Goal: Information Seeking & Learning: Learn about a topic

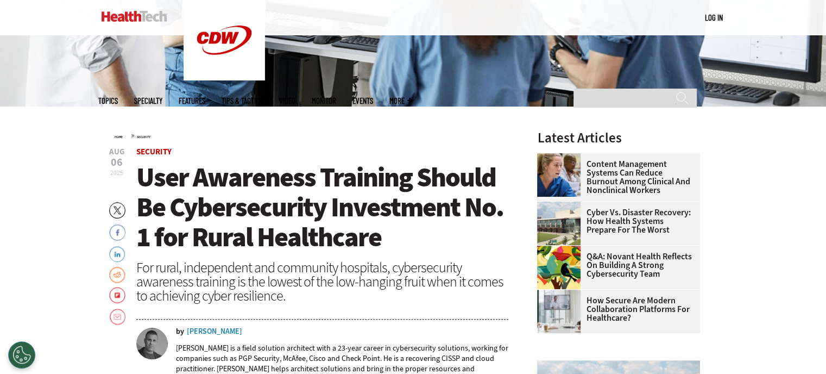
scroll to position [280, 0]
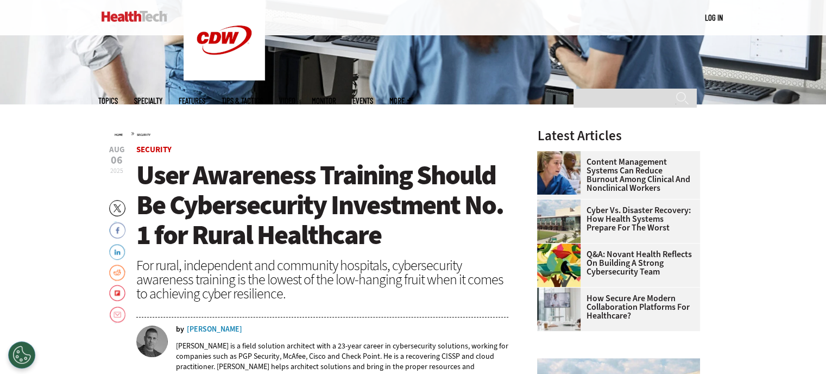
click at [609, 174] on link "Content Management Systems Can Reduce Burnout Among Clinical and Nonclinical Wo…" at bounding box center [615, 174] width 156 height 35
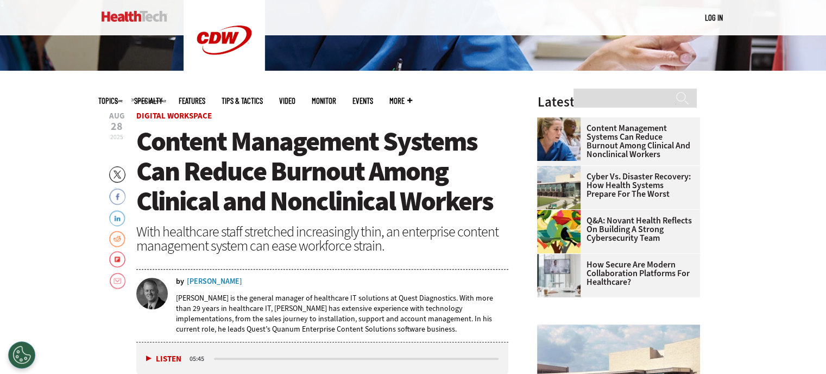
scroll to position [313, 0]
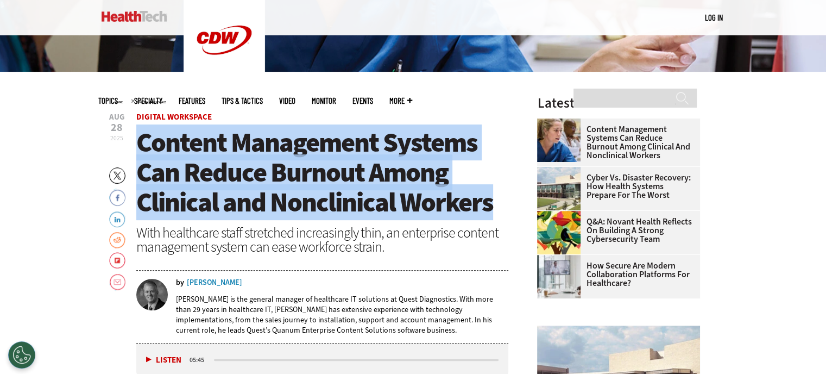
drag, startPoint x: 137, startPoint y: 144, endPoint x: 401, endPoint y: 141, distance: 263.3
click at [500, 197] on h1 "Content Management Systems Can Reduce Burnout Among Clinical and Nonclinical Wo…" at bounding box center [322, 173] width 372 height 90
click at [606, 184] on link "Cyber vs. Disaster Recovery: How Health Systems Prepare for the Worst" at bounding box center [615, 186] width 156 height 26
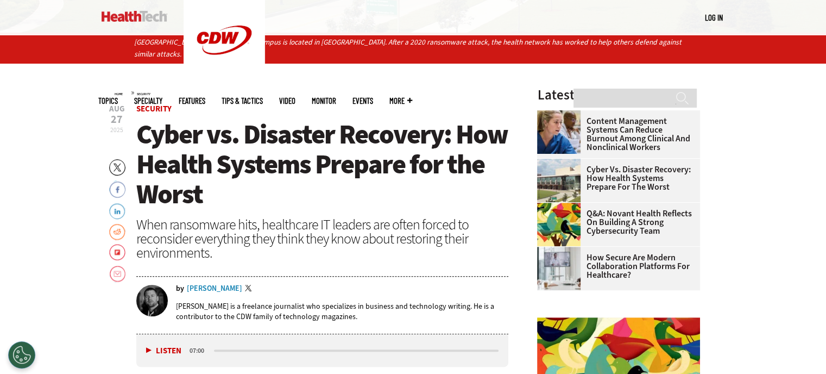
scroll to position [357, 0]
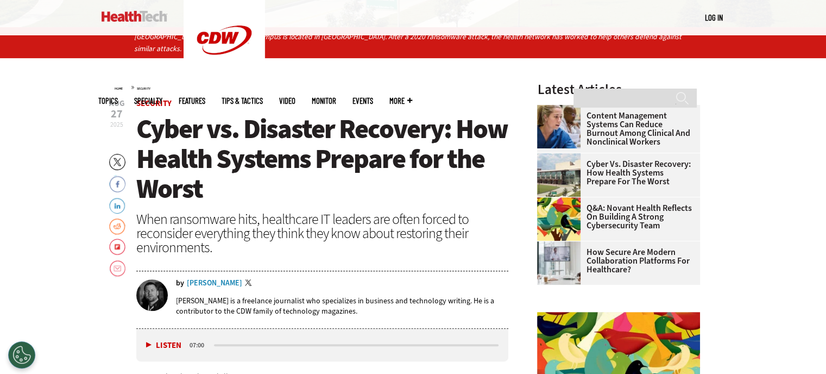
click at [611, 251] on link "How Secure Are Modern Collaboration Platforms for Healthcare?" at bounding box center [615, 261] width 156 height 26
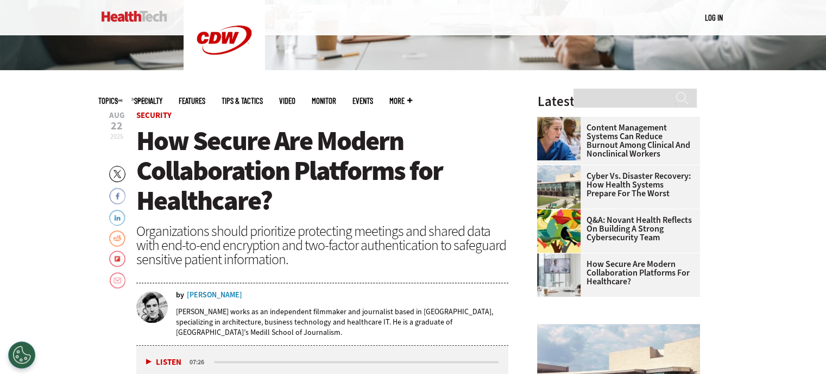
scroll to position [317, 0]
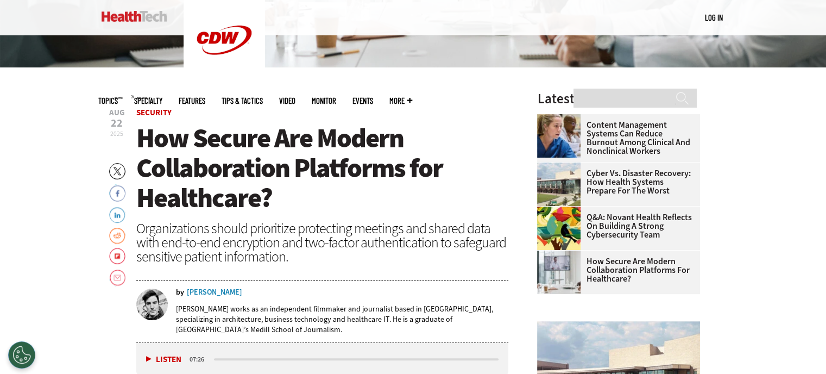
click at [607, 181] on link "Cyber vs. Disaster Recovery: How Health Systems Prepare for the Worst" at bounding box center [615, 182] width 156 height 26
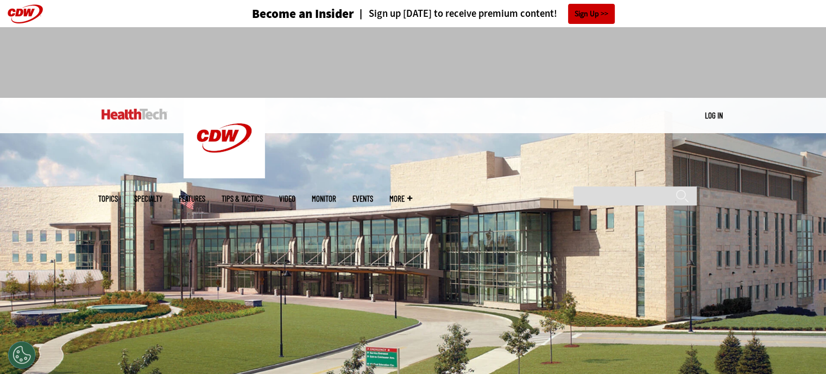
click at [428, 181] on ul "Topics Specialty Features Tips & Tactics Video MonITor Events More Search" at bounding box center [263, 198] width 330 height 35
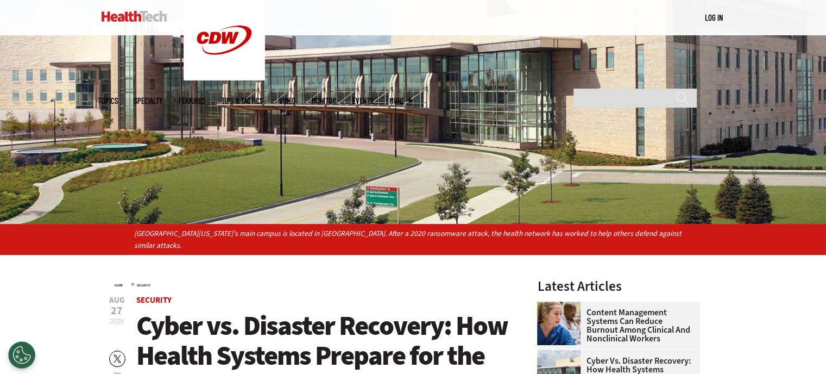
scroll to position [249, 0]
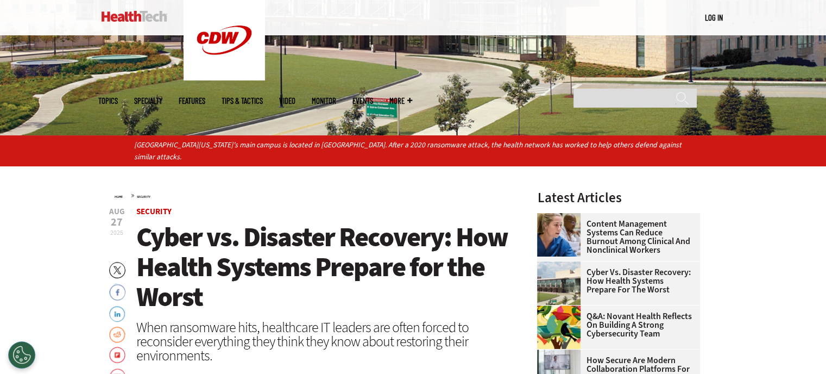
click at [380, 252] on span "Cyber vs. Disaster Recovery: How Health Systems Prepare for the Worst" at bounding box center [321, 267] width 371 height 96
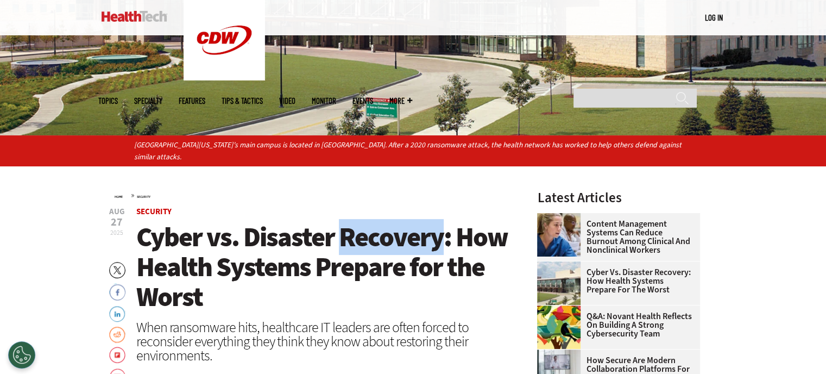
click at [380, 252] on span "Cyber vs. Disaster Recovery: How Health Systems Prepare for the Worst" at bounding box center [321, 267] width 371 height 96
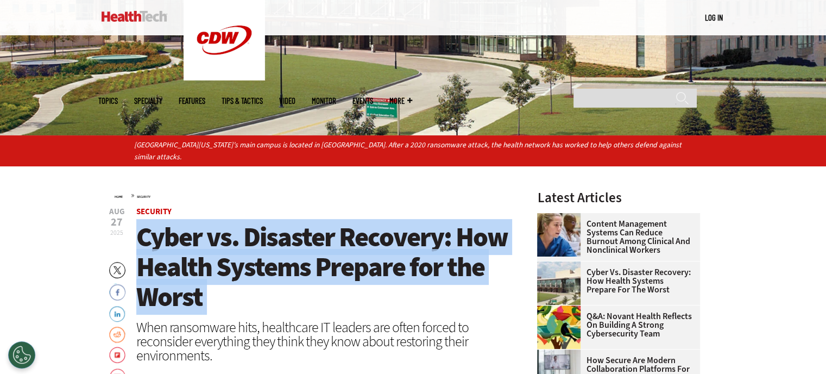
click at [380, 252] on span "Cyber vs. Disaster Recovery: How Health Systems Prepare for the Worst" at bounding box center [321, 267] width 371 height 96
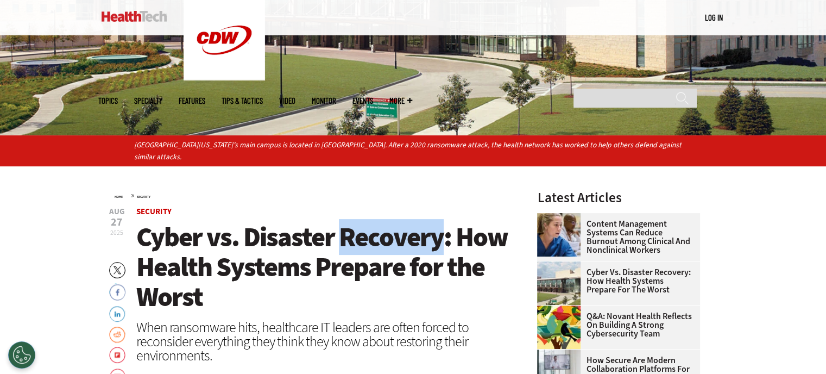
click at [380, 252] on span "Cyber vs. Disaster Recovery: How Health Systems Prepare for the Worst" at bounding box center [321, 267] width 371 height 96
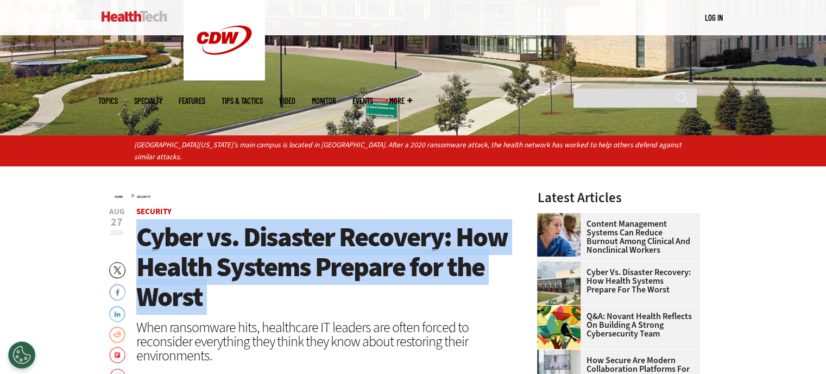
click at [380, 252] on span "Cyber vs. Disaster Recovery: How Health Systems Prepare for the Worst" at bounding box center [321, 267] width 371 height 96
click at [207, 306] on h1 "Cyber vs. Disaster Recovery: How Health Systems Prepare for the Worst" at bounding box center [322, 267] width 372 height 90
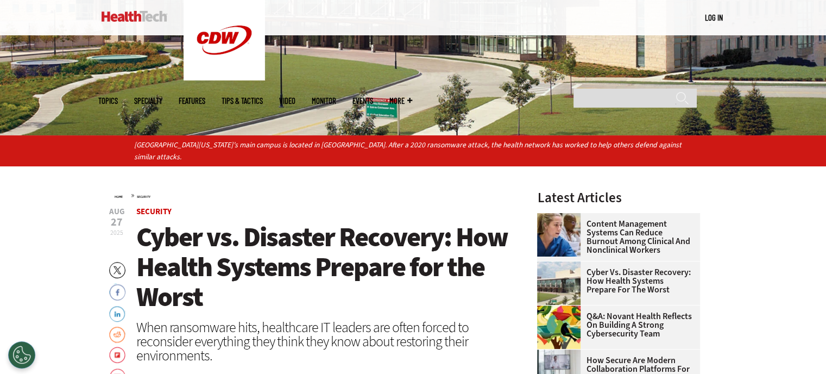
click at [199, 295] on span "Cyber vs. Disaster Recovery: How Health Systems Prepare for the Worst" at bounding box center [321, 267] width 371 height 96
